Goal: Task Accomplishment & Management: Manage account settings

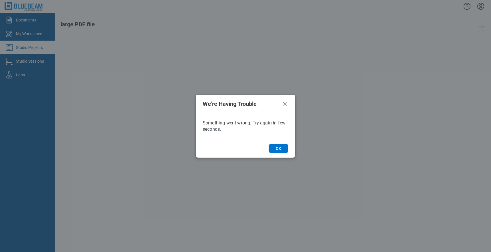
click at [281, 153] on footer "OK" at bounding box center [245, 148] width 99 height 18
click at [280, 152] on button "OK" at bounding box center [279, 148] width 20 height 9
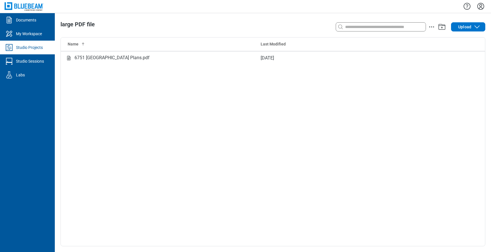
click at [30, 47] on div "Studio Projects" at bounding box center [29, 48] width 27 height 6
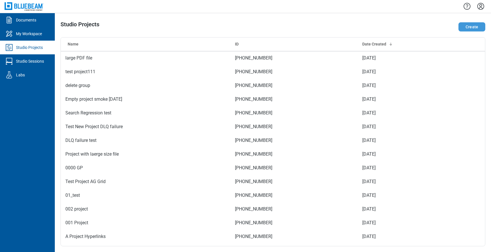
click at [476, 29] on button "Create" at bounding box center [472, 26] width 27 height 9
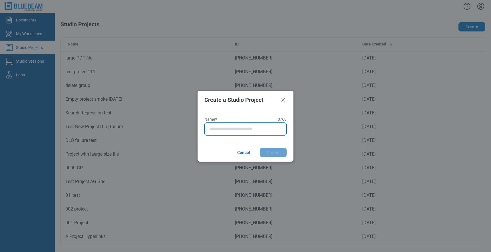
click at [257, 130] on input "Name* 0 of 60 characters 0 / 60" at bounding box center [246, 128] width 75 height 7
type input "**********"
click at [275, 153] on button "Create" at bounding box center [273, 152] width 27 height 9
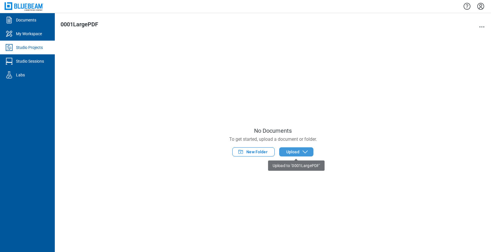
click at [293, 152] on span "Upload" at bounding box center [293, 152] width 13 height 6
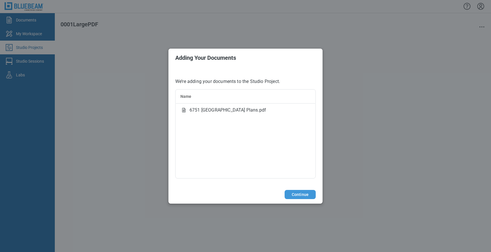
click at [303, 196] on button "Continue" at bounding box center [300, 194] width 31 height 9
